Goal: Information Seeking & Learning: Learn about a topic

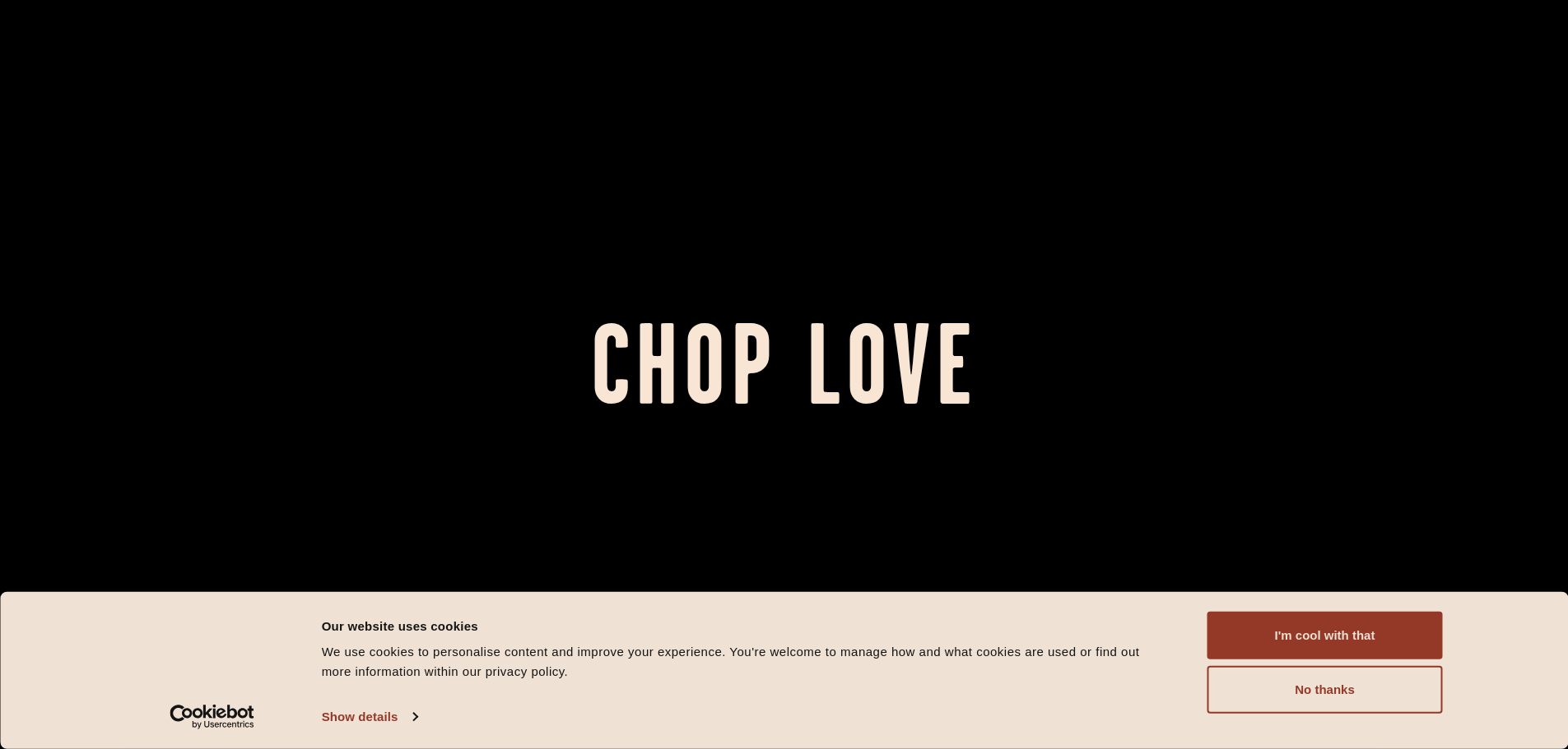
scroll to position [247, 0]
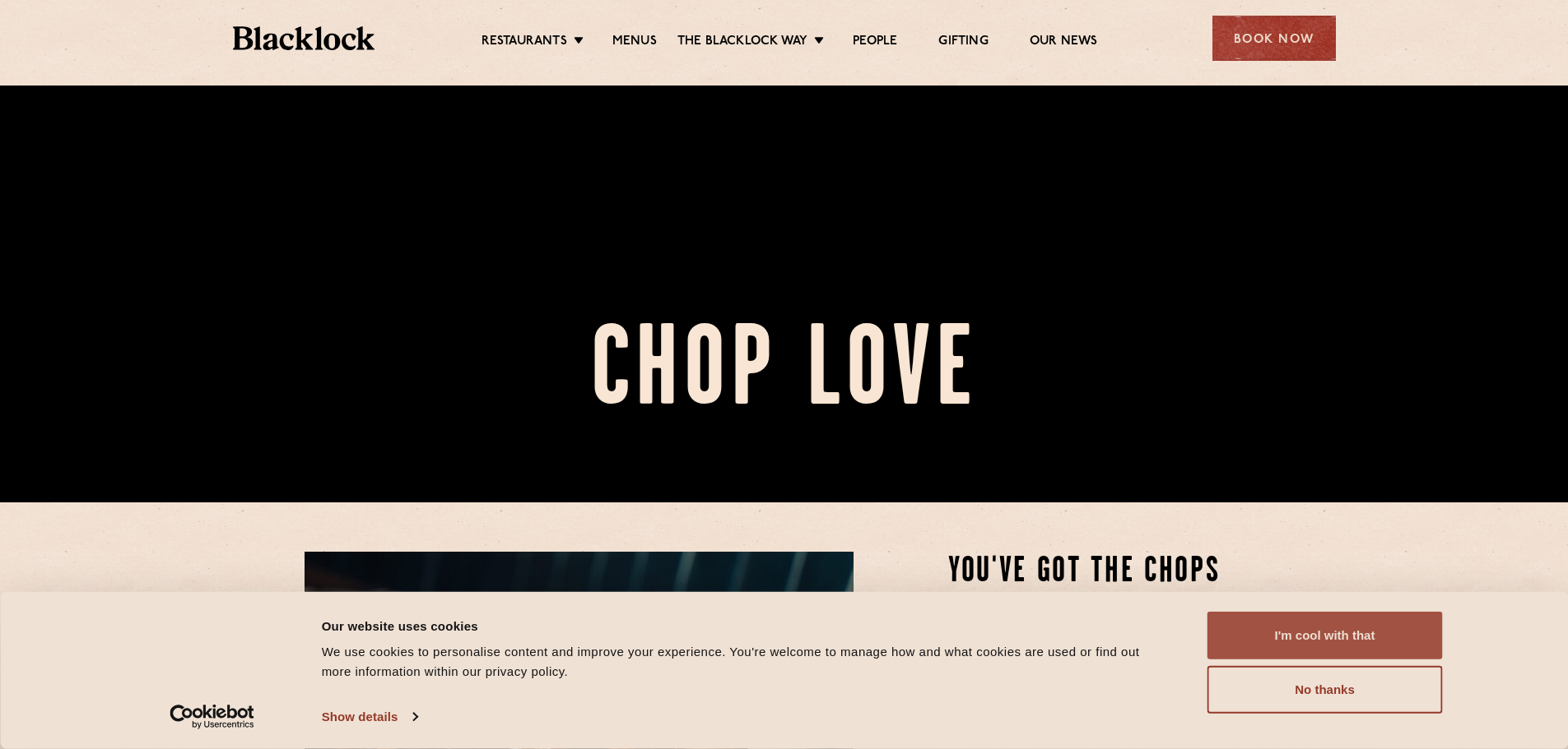
drag, startPoint x: 1332, startPoint y: 625, endPoint x: 1299, endPoint y: 620, distance: 33.4
click at [1330, 625] on button "I'm cool with that" at bounding box center [1325, 635] width 236 height 48
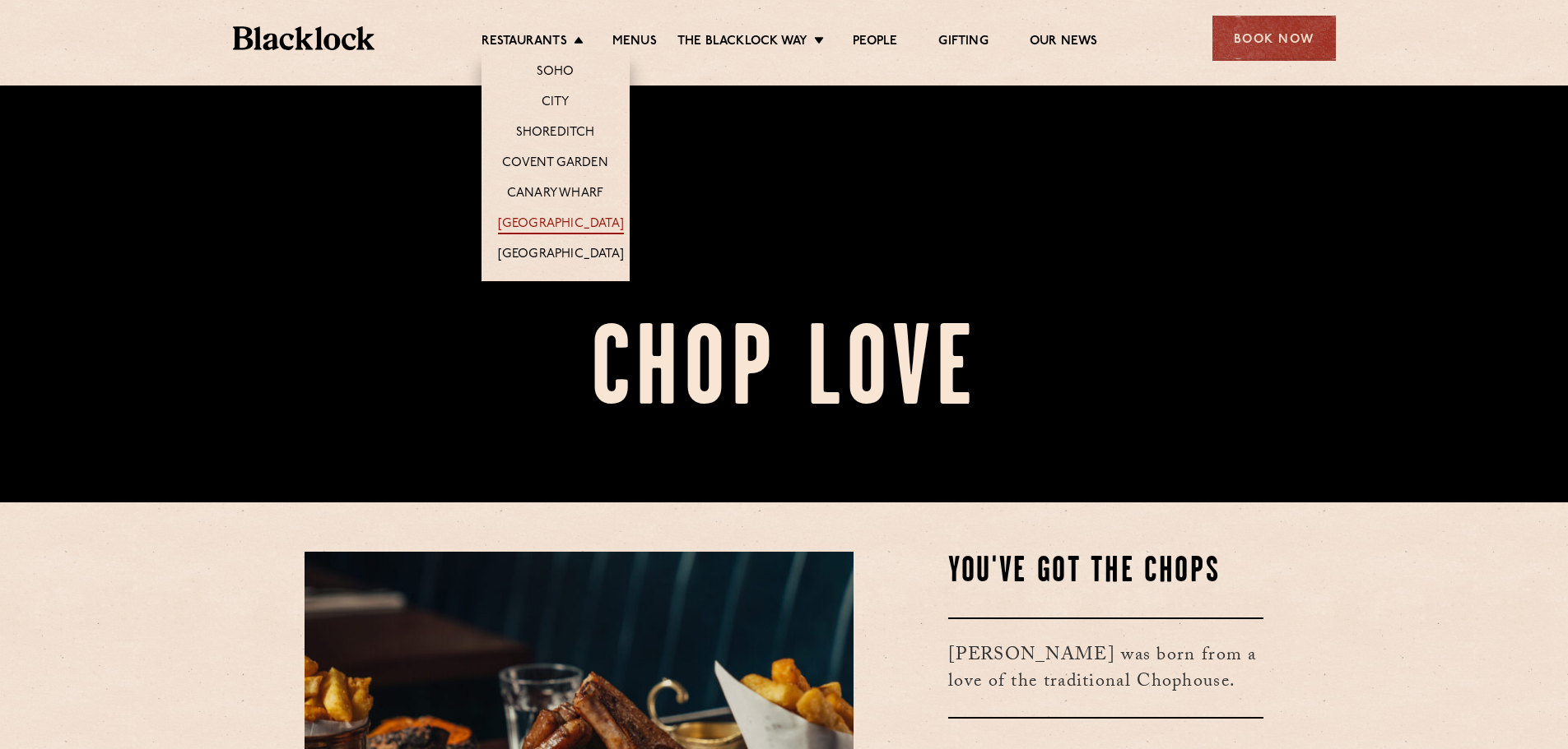
click at [581, 227] on link "[GEOGRAPHIC_DATA]" at bounding box center [561, 225] width 126 height 18
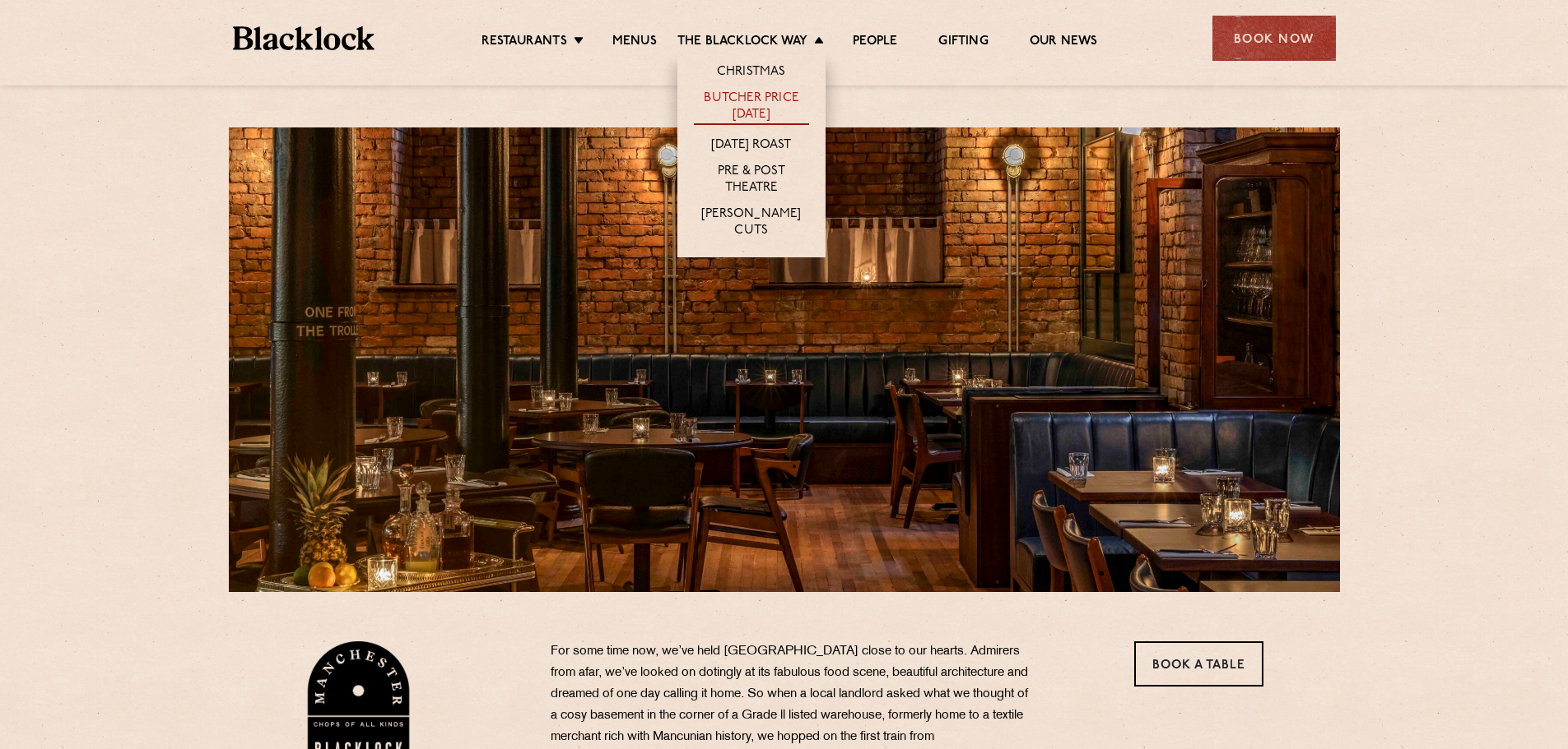
click at [759, 119] on link "Butcher Price [DATE]" at bounding box center [752, 107] width 115 height 34
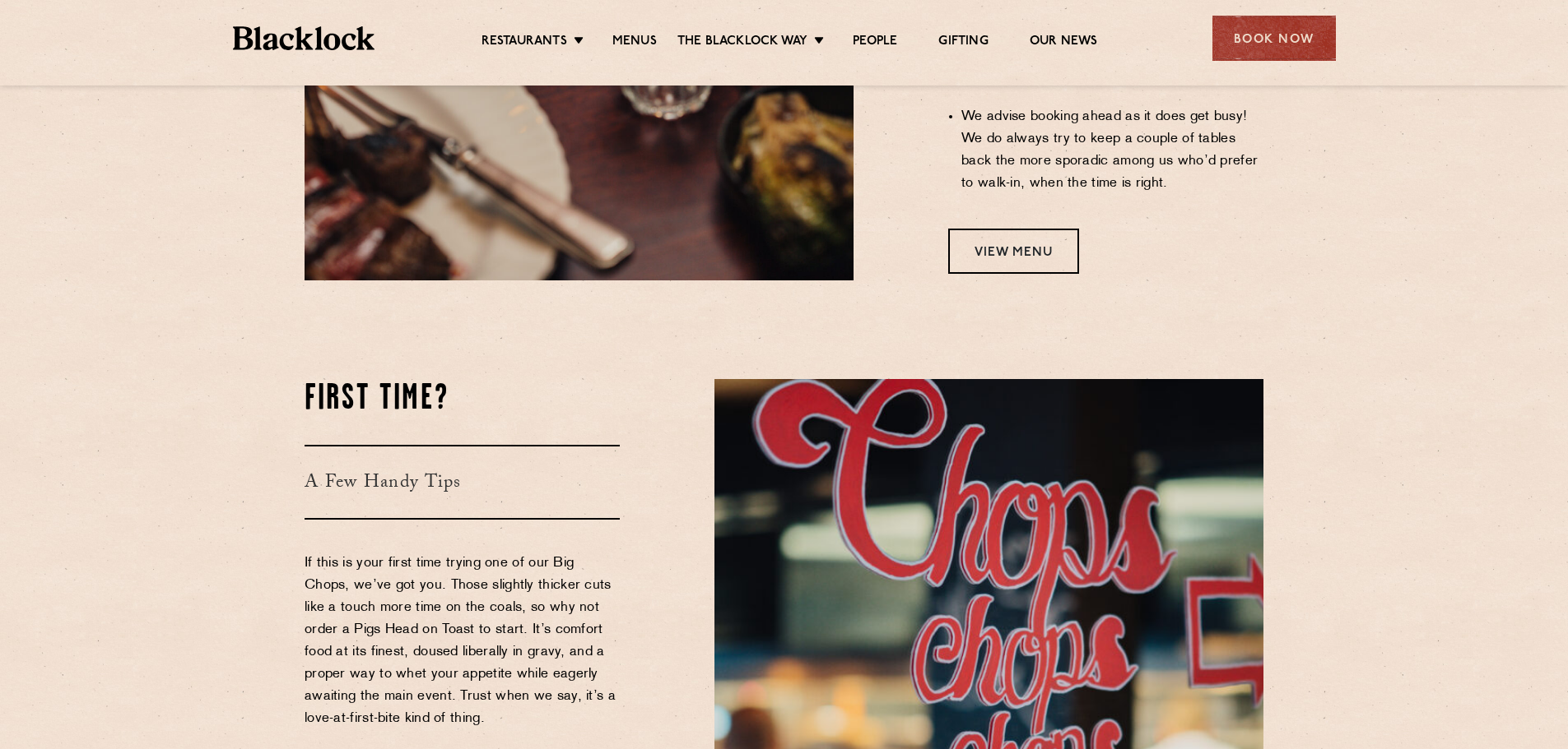
scroll to position [1728, 0]
